Goal: Task Accomplishment & Management: Manage account settings

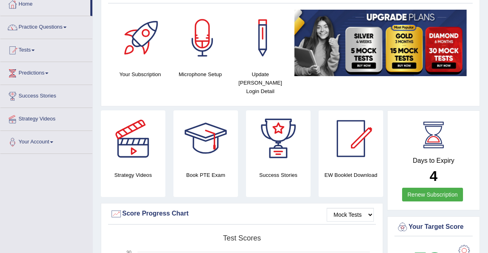
scroll to position [30, 0]
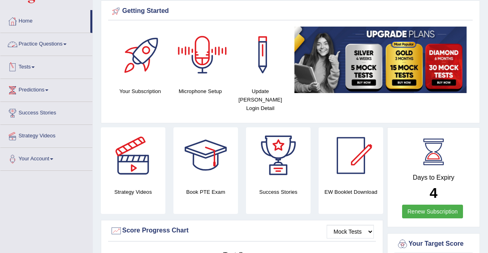
click at [35, 65] on link "Tests" at bounding box center [46, 66] width 92 height 20
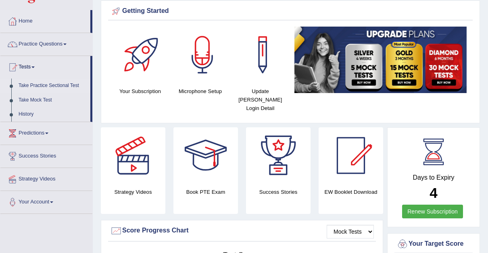
click at [56, 82] on link "Take Practice Sectional Test" at bounding box center [52, 86] width 75 height 15
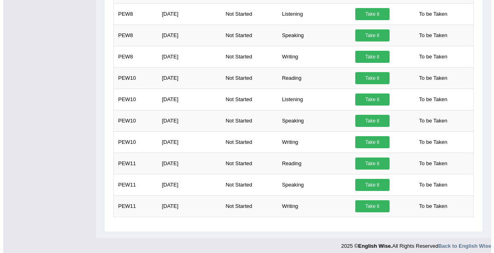
scroll to position [247, 0]
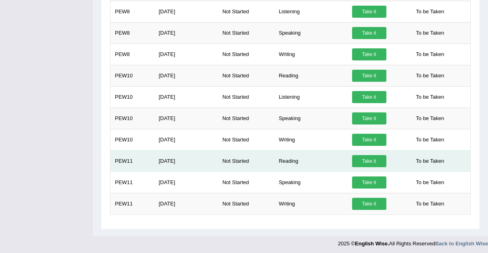
click at [370, 155] on link "Take it" at bounding box center [369, 161] width 34 height 12
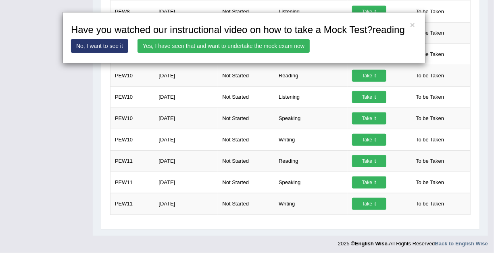
click at [229, 45] on link "Yes, I have seen that and want to undertake the mock exam now" at bounding box center [224, 46] width 172 height 14
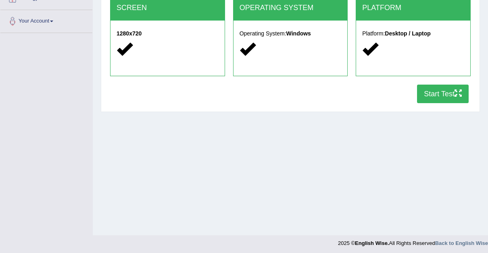
scroll to position [170, 0]
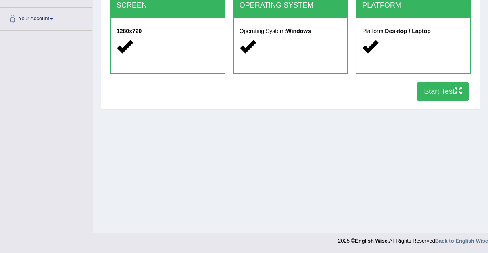
click at [439, 89] on button "Start Test" at bounding box center [443, 91] width 52 height 19
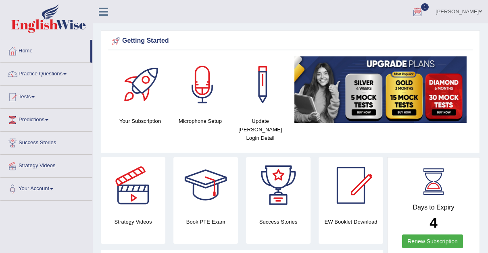
click at [412, 10] on div at bounding box center [418, 12] width 12 height 12
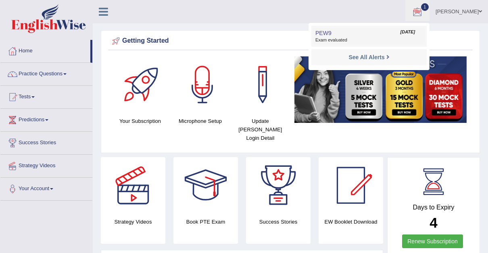
click at [318, 34] on link "PEW9 Sep 30, 2025 Exam evaluated" at bounding box center [368, 36] width 111 height 17
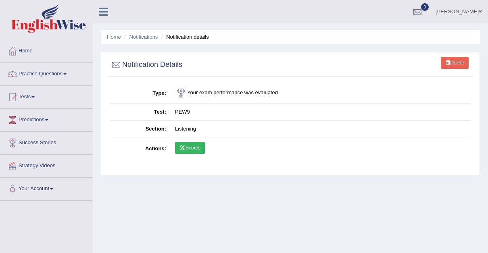
click at [190, 144] on link "Scores" at bounding box center [190, 148] width 30 height 12
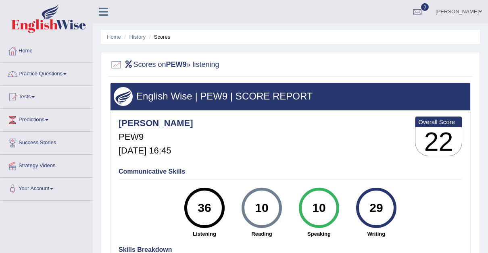
click at [136, 40] on li "History" at bounding box center [133, 37] width 23 height 8
click at [136, 34] on link "History" at bounding box center [138, 37] width 16 height 6
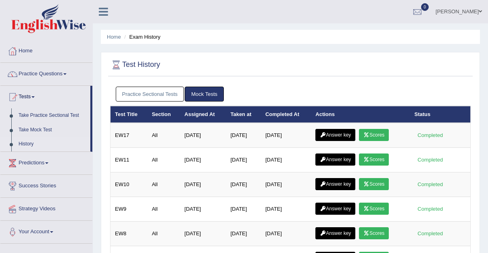
click at [167, 94] on link "Practice Sectional Tests" at bounding box center [150, 94] width 69 height 15
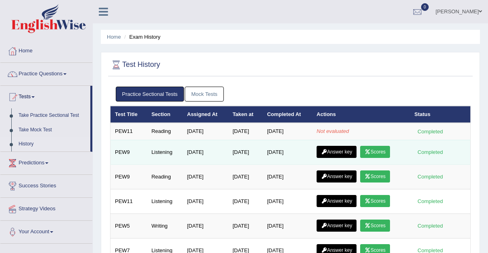
click at [335, 150] on link "Answer key" at bounding box center [337, 152] width 40 height 12
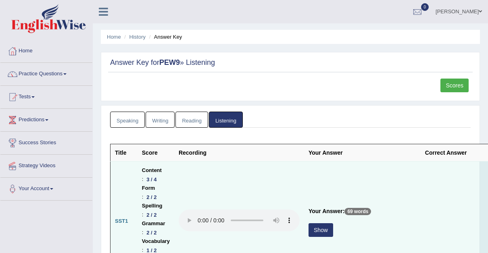
click at [333, 224] on button "Show" at bounding box center [321, 231] width 25 height 14
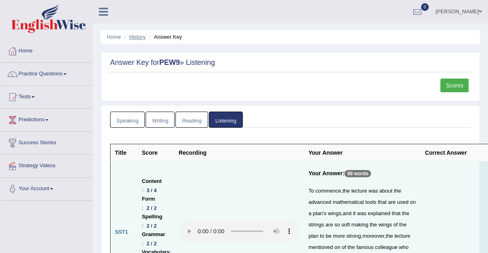
click at [135, 35] on link "History" at bounding box center [138, 37] width 16 height 6
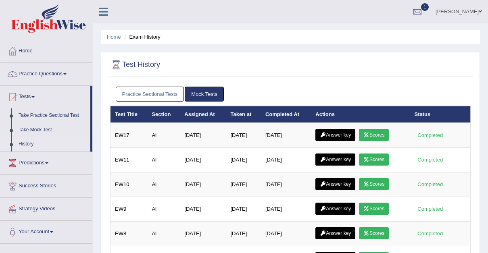
click at [166, 93] on link "Practice Sectional Tests" at bounding box center [150, 94] width 69 height 15
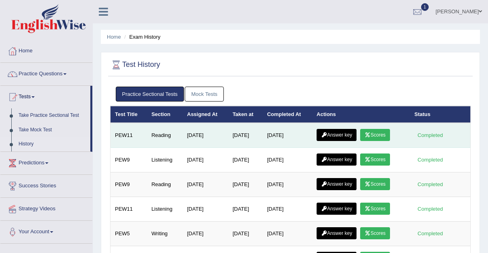
click at [378, 134] on link "Scores" at bounding box center [375, 135] width 30 height 12
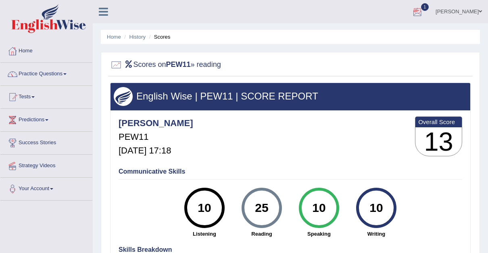
click at [412, 8] on div at bounding box center [418, 12] width 12 height 12
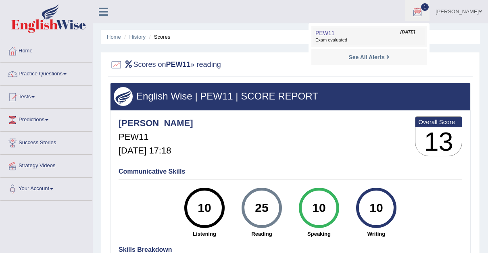
click at [320, 35] on link "PEW11 [DATE] Exam evaluated" at bounding box center [368, 36] width 111 height 17
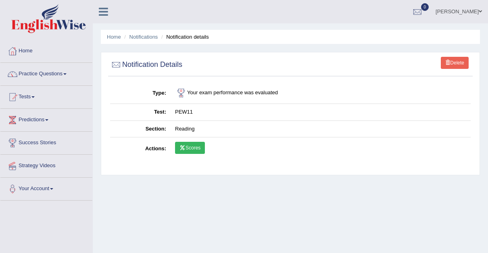
click at [189, 148] on link "Scores" at bounding box center [190, 148] width 30 height 12
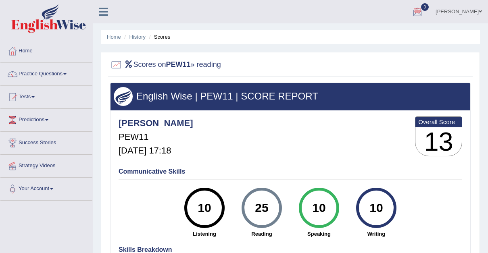
click at [480, 8] on link "[PERSON_NAME]" at bounding box center [459, 10] width 59 height 21
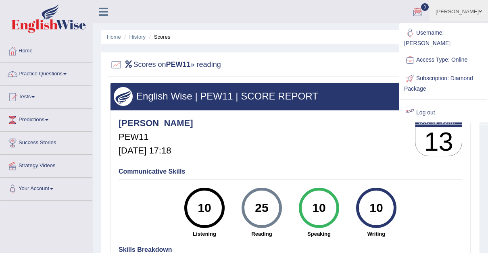
click at [428, 104] on link "Log out" at bounding box center [443, 113] width 87 height 19
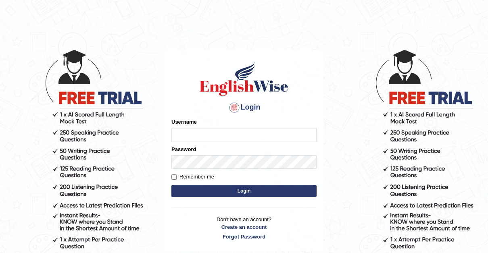
type input "[PERSON_NAME]"
click at [172, 176] on input "Remember me" at bounding box center [173, 177] width 5 height 5
checkbox input "true"
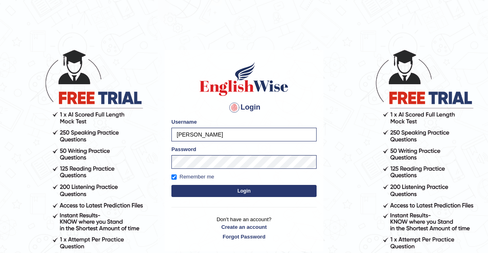
click at [244, 188] on button "Login" at bounding box center [243, 191] width 145 height 12
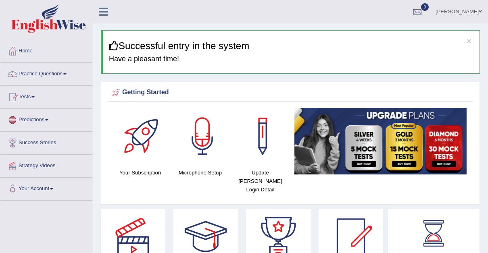
click at [36, 96] on link "Tests" at bounding box center [46, 96] width 92 height 20
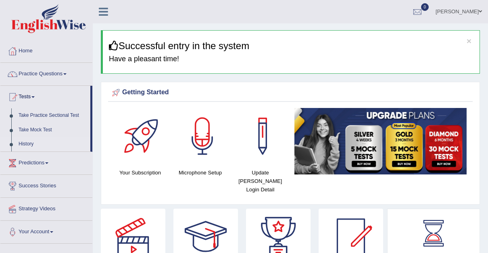
click at [25, 140] on link "History" at bounding box center [52, 144] width 75 height 15
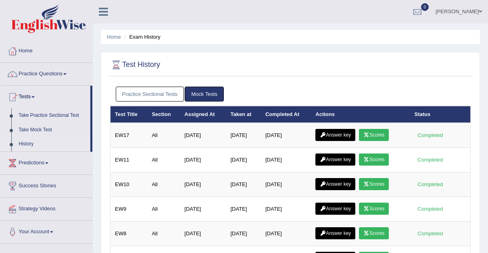
click at [161, 93] on link "Practice Sectional Tests" at bounding box center [150, 94] width 69 height 15
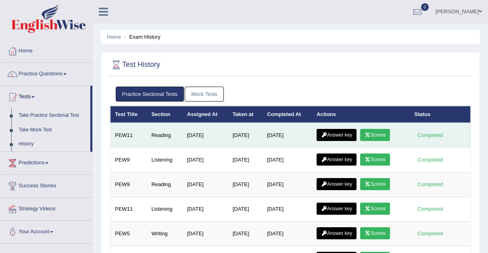
click at [339, 134] on link "Answer key" at bounding box center [337, 135] width 40 height 12
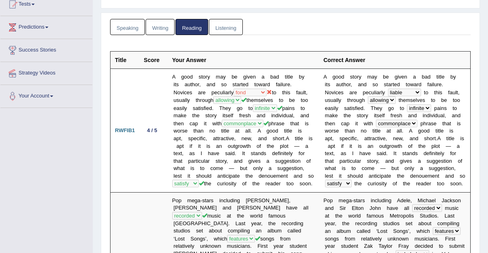
scroll to position [102, 0]
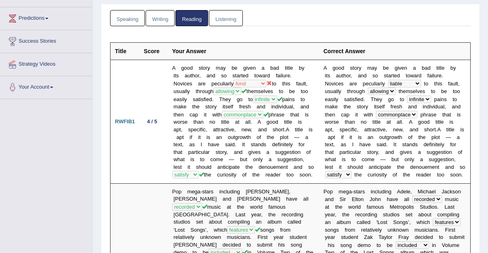
click at [228, 18] on link "Listening" at bounding box center [226, 18] width 34 height 17
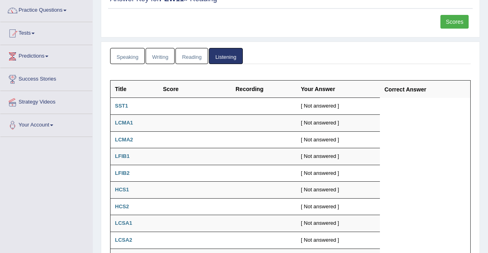
scroll to position [0, 0]
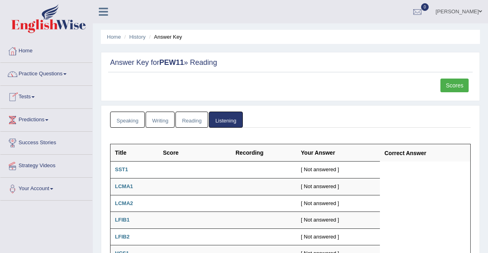
click at [33, 95] on link "Tests" at bounding box center [46, 96] width 92 height 20
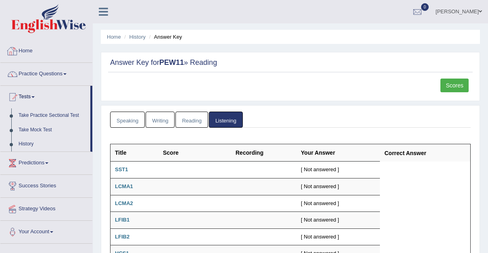
click at [31, 50] on link "Home" at bounding box center [46, 50] width 92 height 20
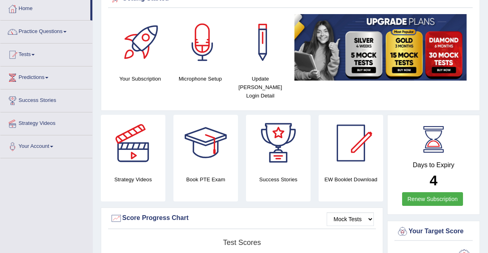
scroll to position [40, 0]
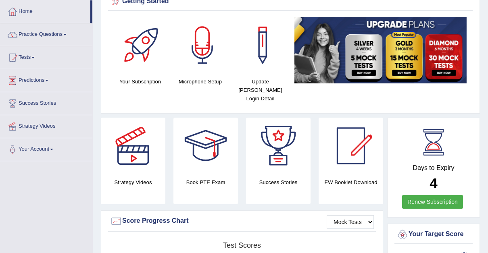
click at [263, 80] on h4 "Update [PERSON_NAME] Login Detail" at bounding box center [260, 89] width 52 height 25
click at [265, 47] on div at bounding box center [262, 45] width 56 height 56
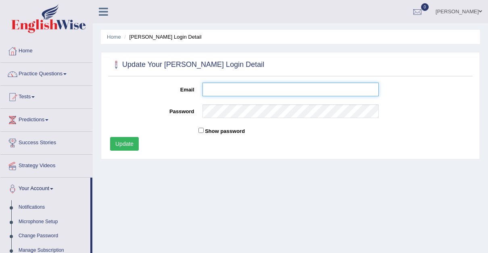
click at [224, 88] on input "Email" at bounding box center [291, 90] width 176 height 14
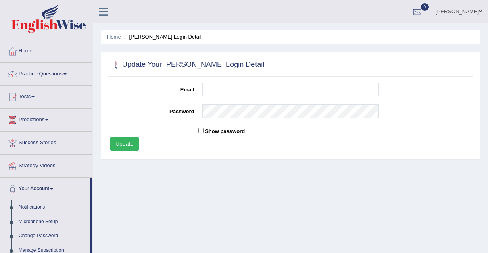
click at [359, 66] on div at bounding box center [290, 65] width 361 height 17
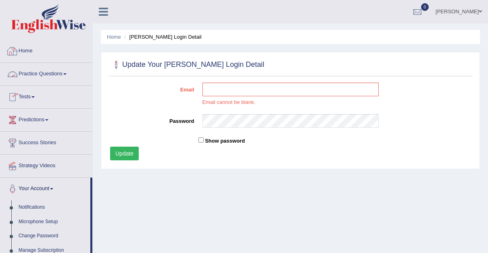
click at [27, 49] on link "Home" at bounding box center [46, 50] width 92 height 20
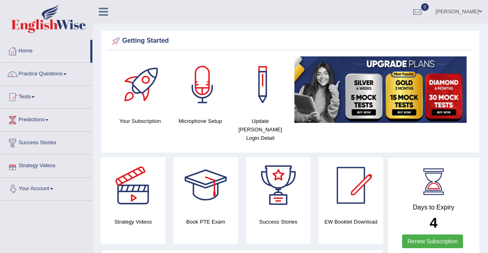
click at [54, 185] on link "Your Account" at bounding box center [46, 188] width 92 height 20
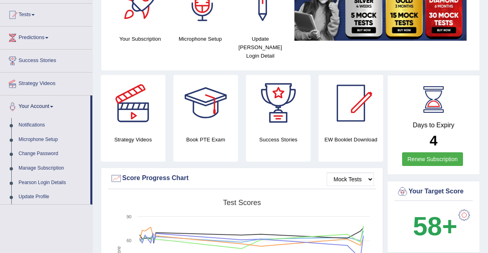
scroll to position [81, 0]
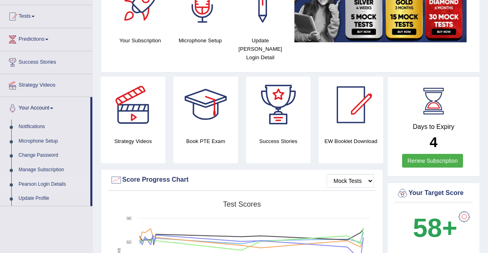
click at [35, 180] on link "Pearson Login Details" at bounding box center [52, 185] width 75 height 15
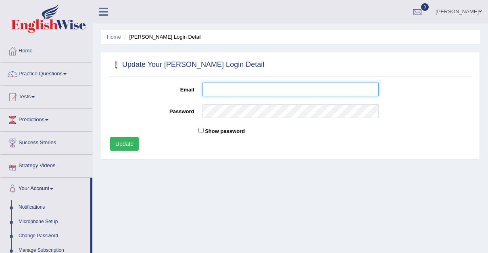
click at [230, 90] on input "Email" at bounding box center [291, 90] width 176 height 14
type input "[EMAIL_ADDRESS][DOMAIN_NAME]"
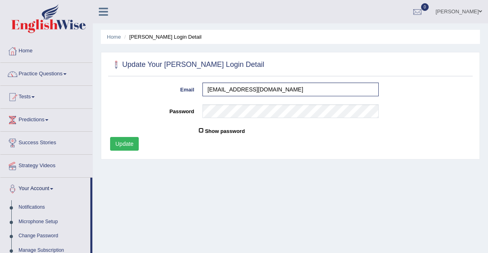
click at [202, 130] on input "Show password" at bounding box center [200, 130] width 5 height 5
checkbox input "true"
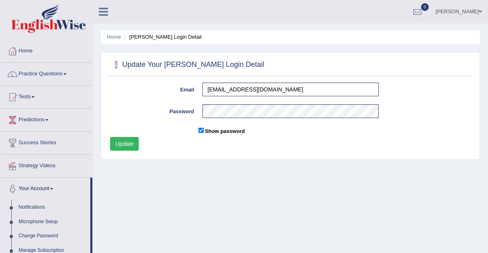
click at [128, 141] on button "Update" at bounding box center [124, 144] width 29 height 14
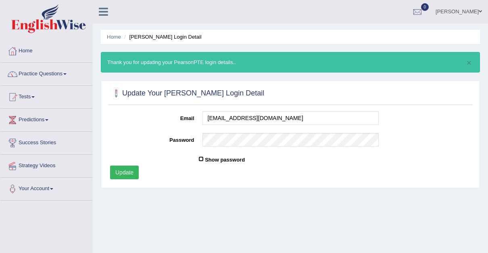
click at [201, 158] on input "Show password" at bounding box center [200, 159] width 5 height 5
checkbox input "true"
click at [112, 37] on link "Home" at bounding box center [114, 37] width 14 height 6
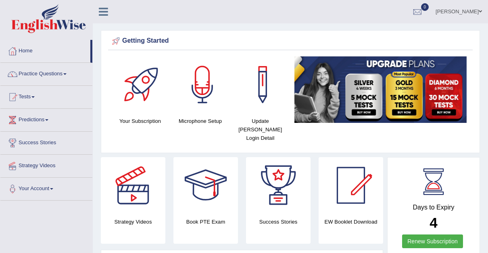
click at [483, 9] on link "[PERSON_NAME]" at bounding box center [459, 10] width 59 height 21
